Goal: Information Seeking & Learning: Learn about a topic

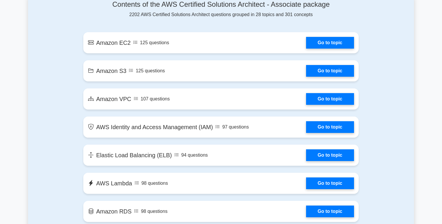
scroll to position [329, 0]
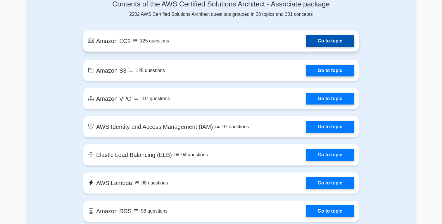
click at [306, 47] on link "Go to topic" at bounding box center [330, 41] width 48 height 12
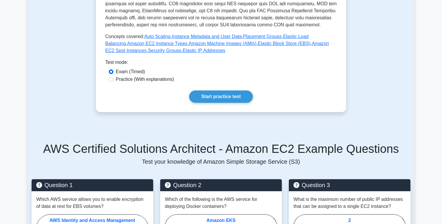
scroll to position [216, 0]
click at [160, 79] on label "Practice (With explanations)" at bounding box center [145, 78] width 58 height 7
click at [113, 79] on input "Practice (With explanations)" at bounding box center [111, 79] width 5 height 5
radio input "true"
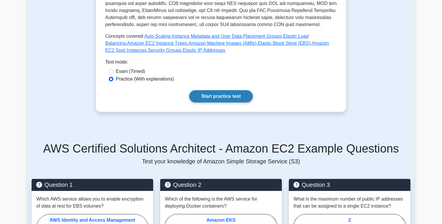
click at [234, 97] on link "Start practice test" at bounding box center [220, 96] width 63 height 12
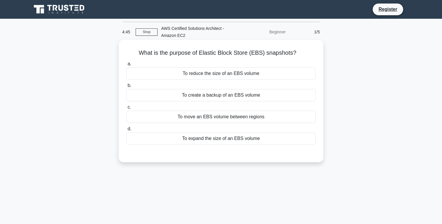
click at [201, 94] on div "To create a backup of an EBS volume" at bounding box center [220, 95] width 189 height 12
click at [126, 87] on input "b. To create a backup of an EBS volume" at bounding box center [126, 86] width 0 height 4
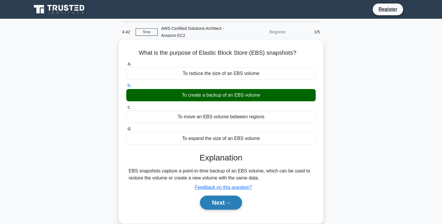
click at [230, 209] on button "Next" at bounding box center [221, 202] width 42 height 14
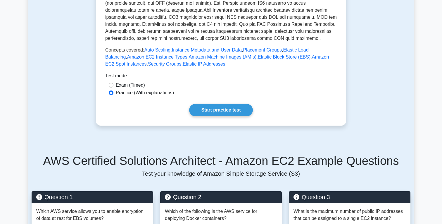
scroll to position [216, 0]
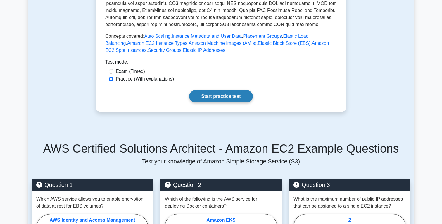
click at [232, 94] on link "Start practice test" at bounding box center [220, 96] width 63 height 12
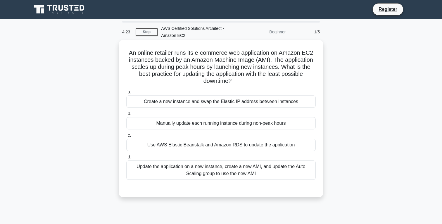
click at [213, 167] on div "Update the application on a new instance, create a new AMI, and update the Auto…" at bounding box center [220, 169] width 189 height 19
click at [126, 159] on input "d. Update the application on a new instance, create a new AMI, and update the A…" at bounding box center [126, 157] width 0 height 4
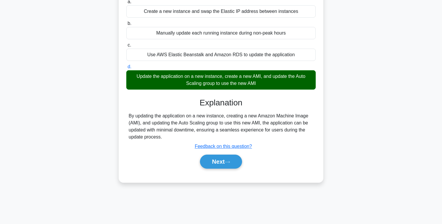
scroll to position [92, 0]
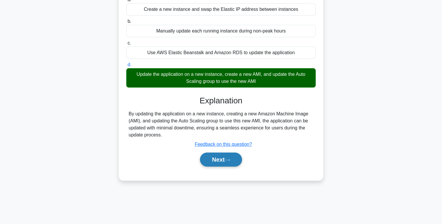
click at [225, 156] on button "Next" at bounding box center [221, 159] width 42 height 14
